Goal: Transaction & Acquisition: Register for event/course

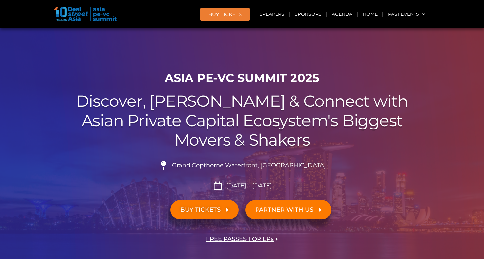
scroll to position [60, 0]
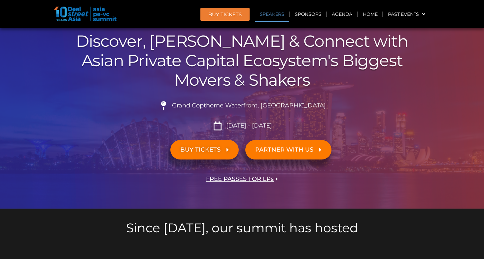
click at [272, 14] on link "Speakers" at bounding box center [272, 14] width 34 height 15
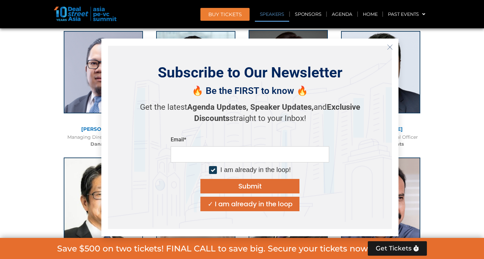
scroll to position [769, 0]
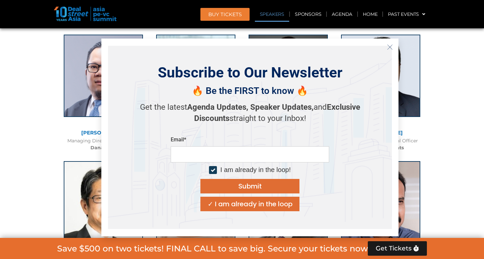
click at [389, 48] on icon "Close" at bounding box center [390, 47] width 6 height 6
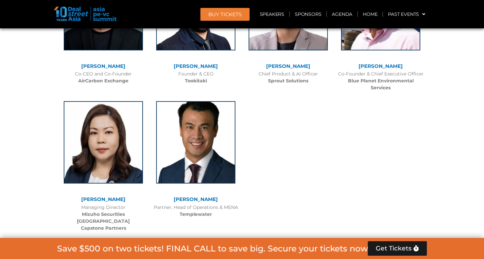
scroll to position [4661, 0]
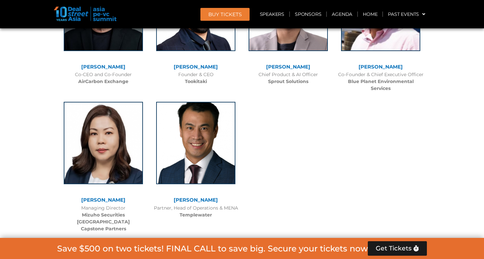
click at [194, 197] on link "[PERSON_NAME]" at bounding box center [196, 200] width 44 height 6
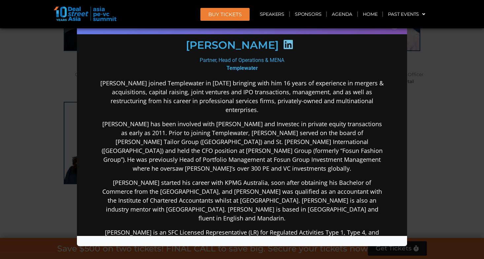
scroll to position [0, 0]
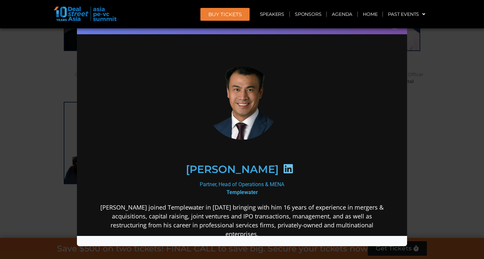
drag, startPoint x: 283, startPoint y: 66, endPoint x: 203, endPoint y: 88, distance: 83.6
click at [394, 29] on button "×" at bounding box center [395, 24] width 12 height 12
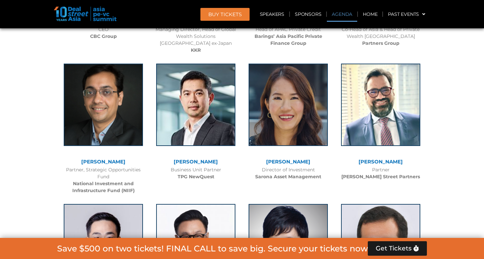
scroll to position [1260, 0]
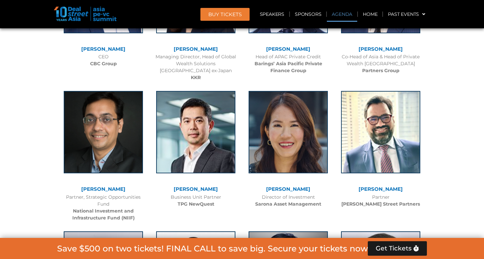
click at [343, 16] on link "Agenda" at bounding box center [342, 14] width 30 height 15
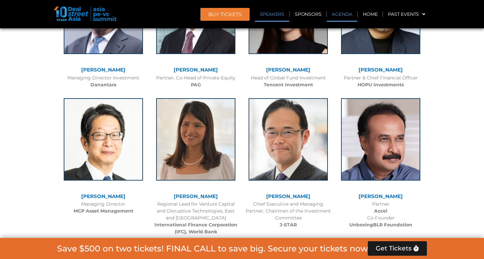
scroll to position [345, 0]
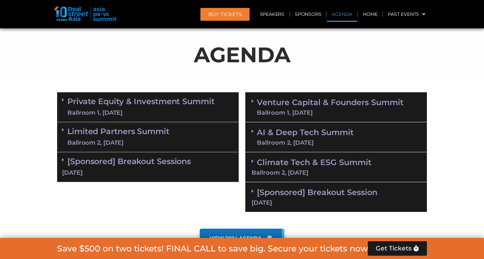
click at [140, 103] on link "Private Equity & Investment Summit Ballroom 1, [DATE]" at bounding box center [140, 107] width 147 height 20
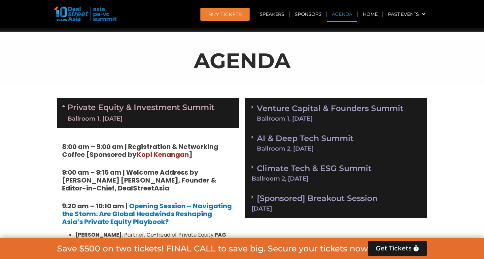
scroll to position [339, 0]
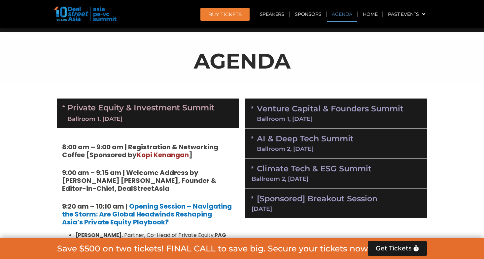
click at [267, 109] on link "Venture Capital & Founders​ Summit Ballroom 1, [DATE]" at bounding box center [330, 113] width 147 height 17
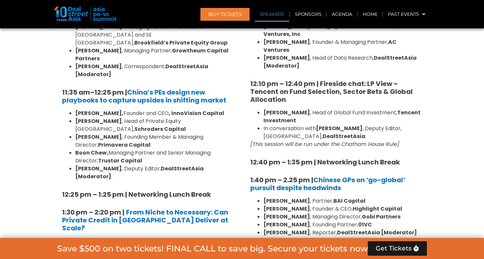
scroll to position [644, 0]
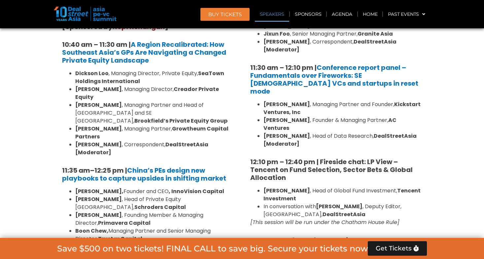
click at [273, 15] on link "Speakers" at bounding box center [272, 14] width 34 height 15
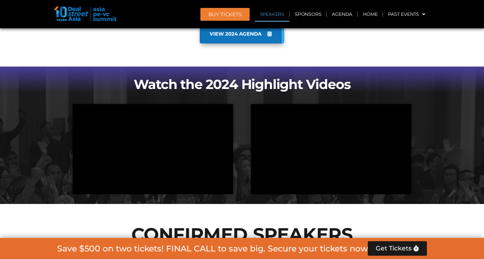
scroll to position [1670, 0]
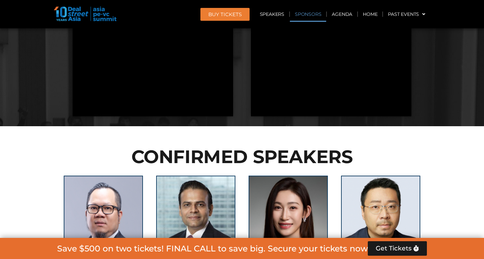
click at [311, 15] on link "Sponsors" at bounding box center [308, 14] width 36 height 15
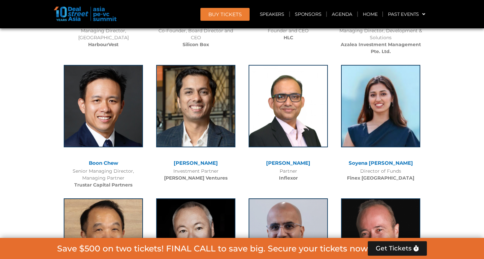
scroll to position [4590, 0]
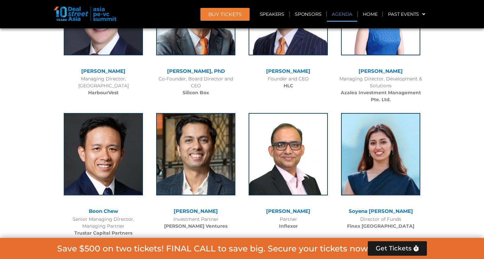
click at [342, 14] on link "Agenda" at bounding box center [342, 14] width 30 height 15
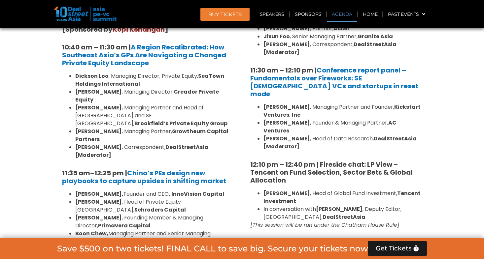
scroll to position [345, 0]
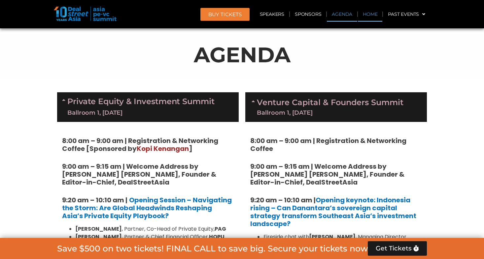
click at [369, 15] on link "Home" at bounding box center [370, 14] width 24 height 15
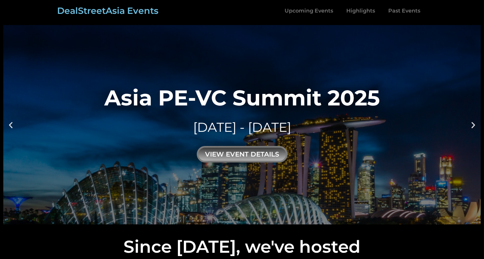
click at [12, 126] on icon "Previous slide" at bounding box center [11, 125] width 8 height 8
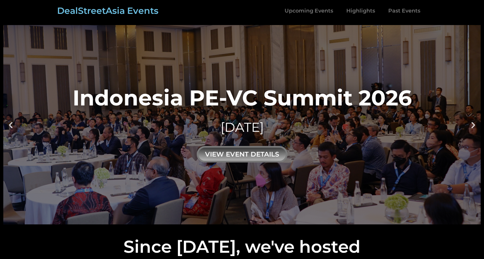
click at [12, 126] on icon "Previous slide" at bounding box center [11, 125] width 8 height 8
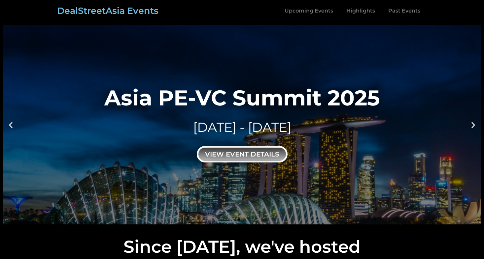
click at [246, 158] on div "view event details" at bounding box center [242, 154] width 91 height 16
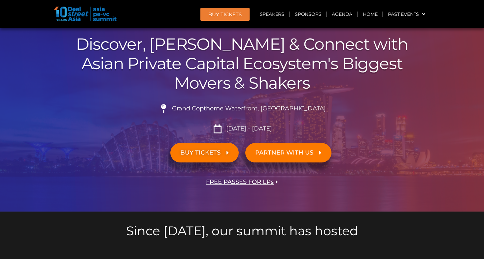
scroll to position [104, 0]
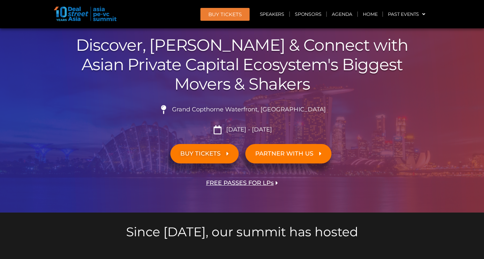
click at [213, 154] on span "BUY TICKETS" at bounding box center [200, 154] width 40 height 6
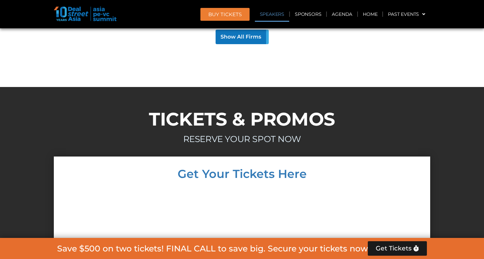
scroll to position [6132, 0]
